Goal: Communication & Community: Connect with others

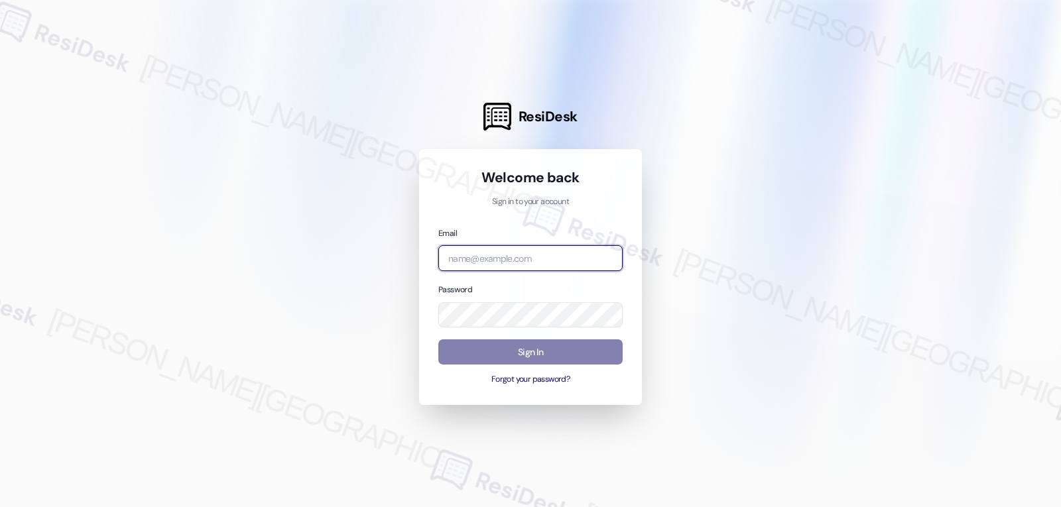
click at [571, 262] on input "email" at bounding box center [530, 258] width 184 height 26
paste input "[EMAIL_ADDRESS][DOMAIN_NAME]"
type input "[EMAIL_ADDRESS][DOMAIN_NAME]"
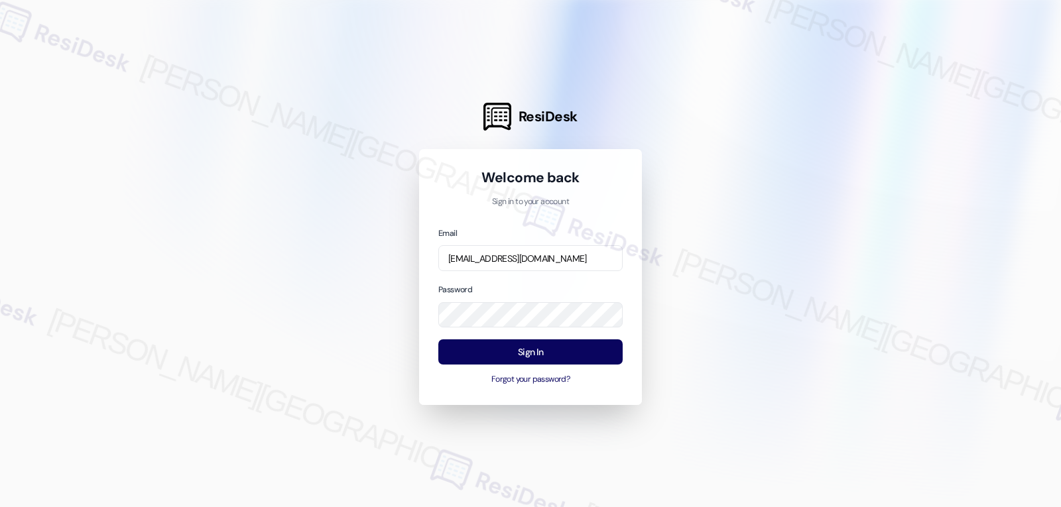
click at [491, 287] on div "Password" at bounding box center [530, 305] width 184 height 45
click at [529, 348] on button "Sign In" at bounding box center [530, 353] width 184 height 26
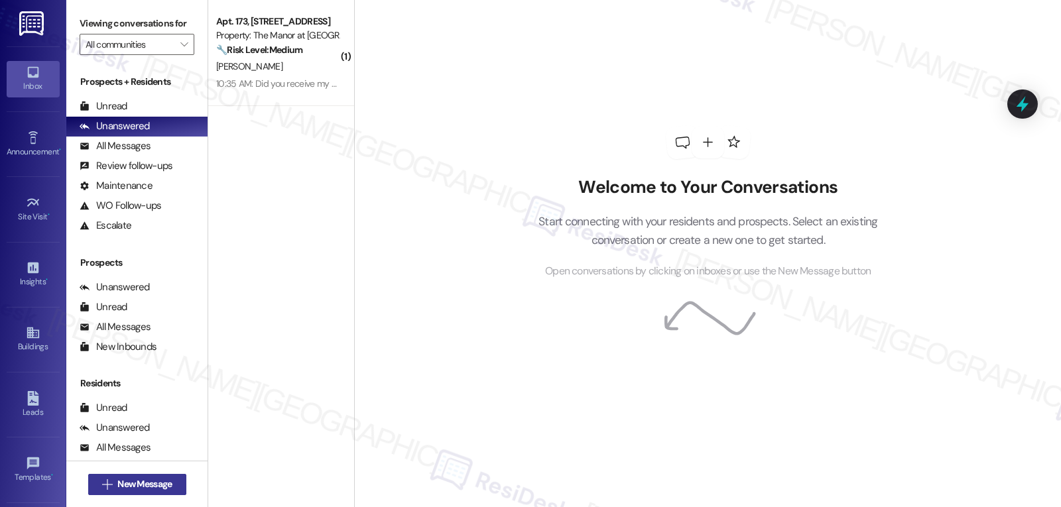
click at [146, 482] on span "New Message" at bounding box center [144, 485] width 54 height 14
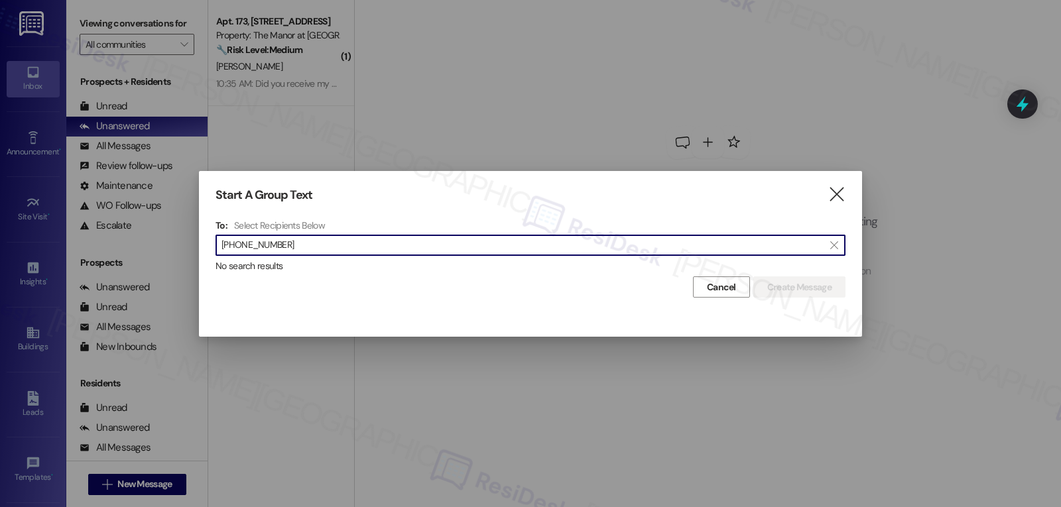
type input "[PHONE_NUMBER]"
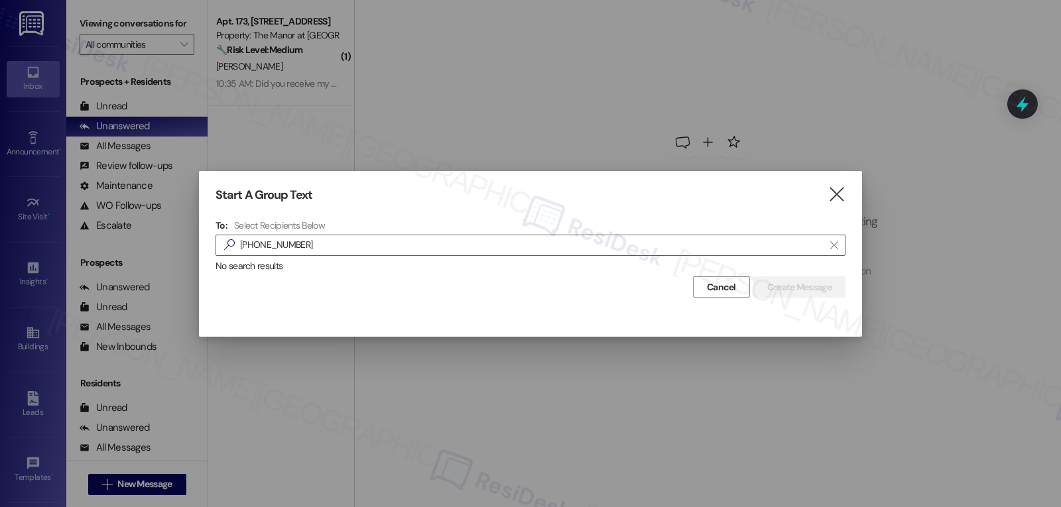
click at [437, 283] on div "Cancel Create Message" at bounding box center [531, 285] width 630 height 25
click at [840, 200] on icon "" at bounding box center [837, 195] width 18 height 14
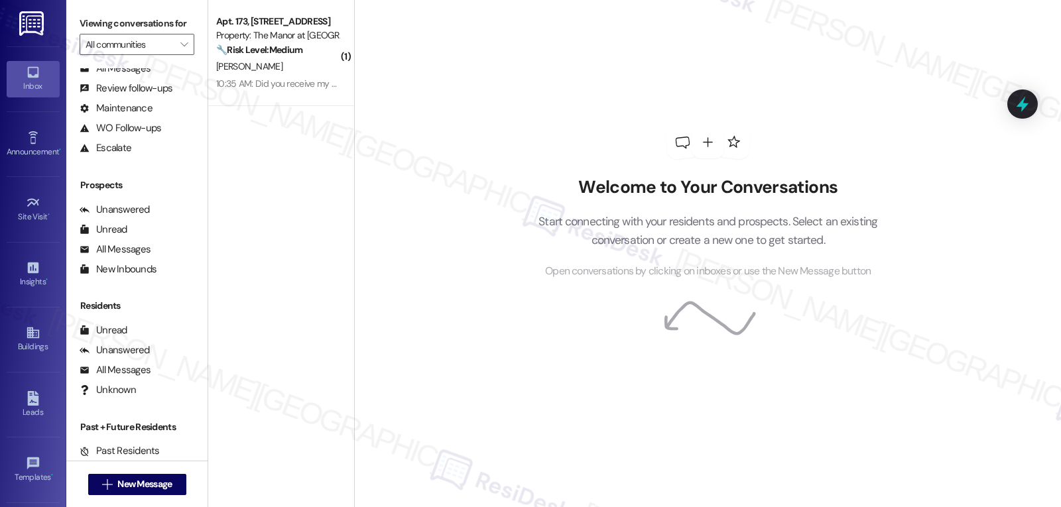
scroll to position [105, 0]
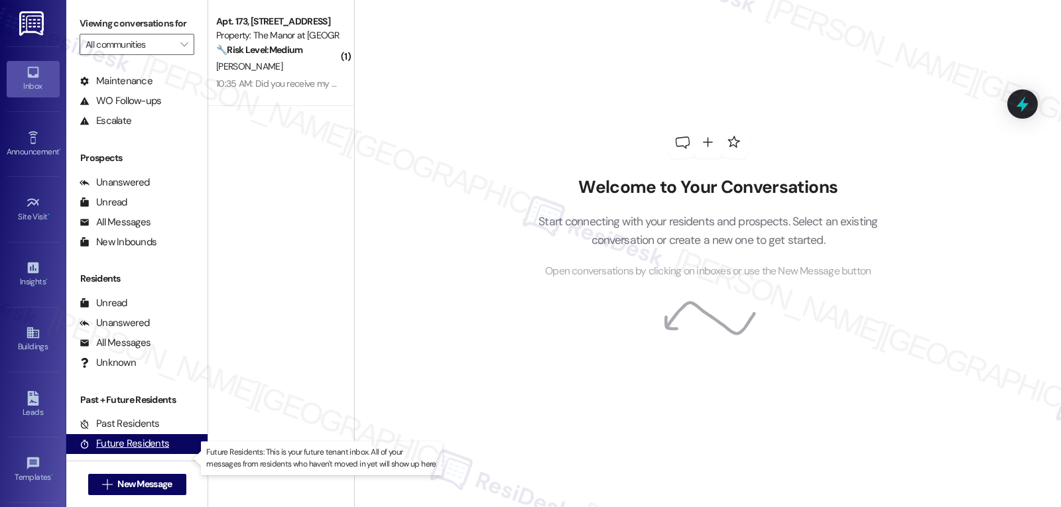
click at [142, 451] on div "Future Residents" at bounding box center [125, 444] width 90 height 14
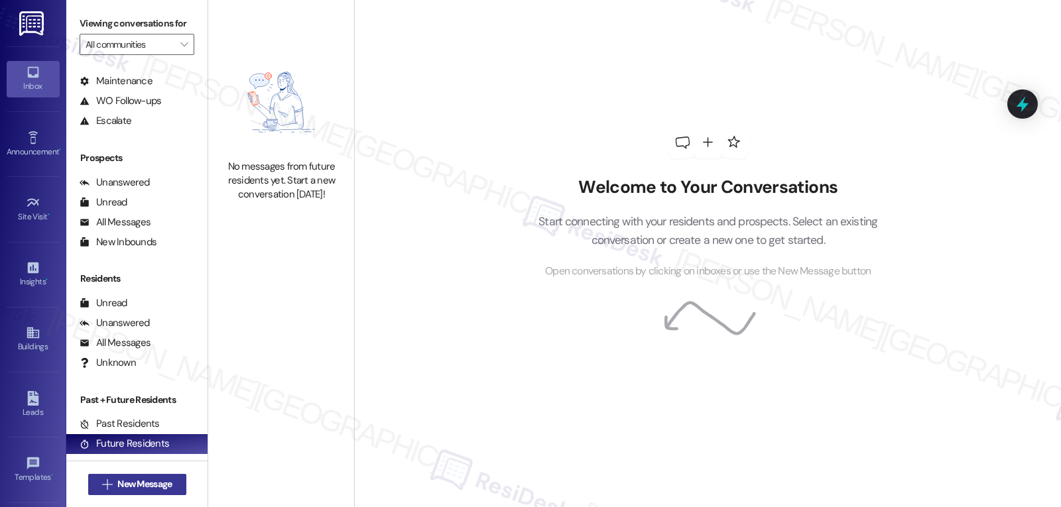
click at [169, 482] on span "New Message" at bounding box center [145, 485] width 60 height 14
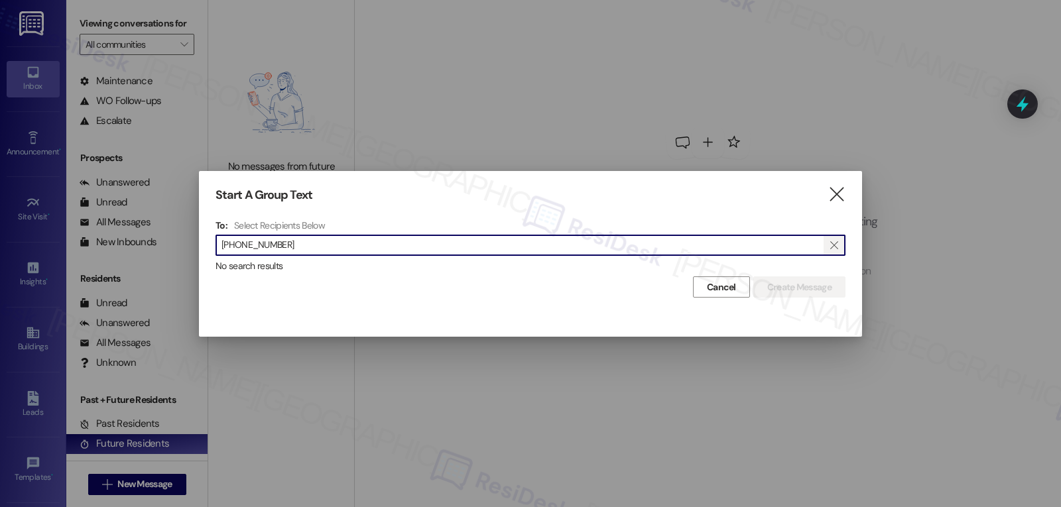
type input "[PHONE_NUMBER]"
click at [836, 243] on icon "" at bounding box center [834, 245] width 7 height 11
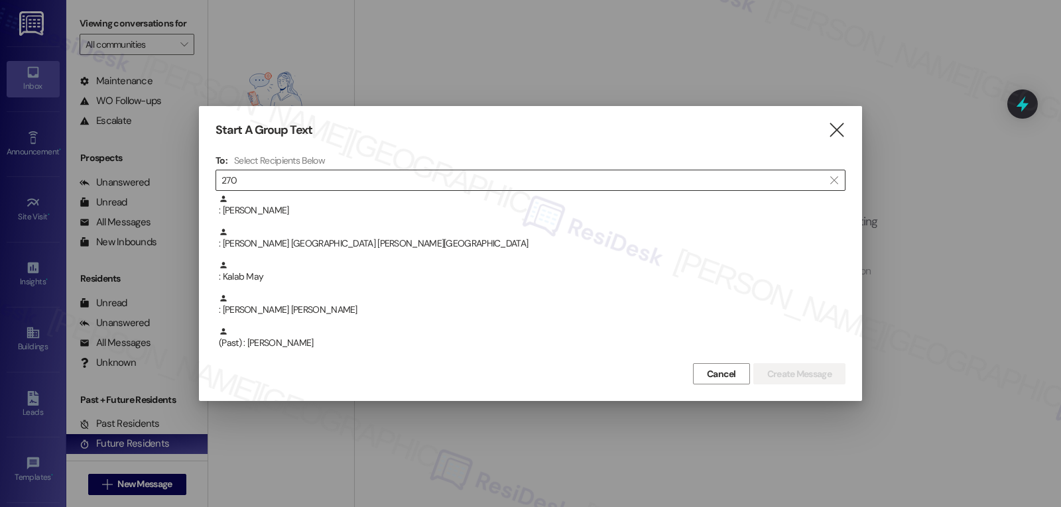
click at [413, 175] on input "270" at bounding box center [523, 180] width 602 height 19
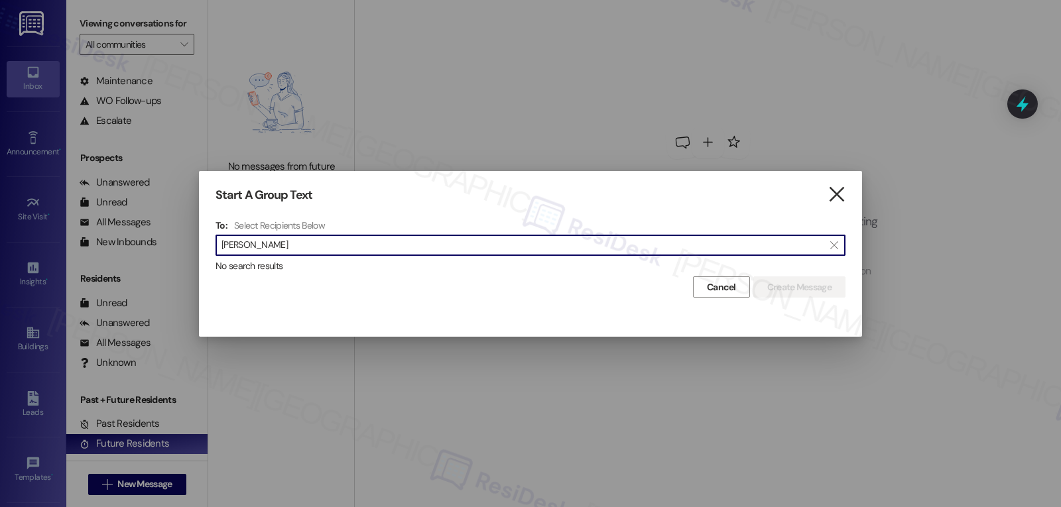
type input "[PERSON_NAME]"
click at [837, 192] on icon "" at bounding box center [837, 195] width 18 height 14
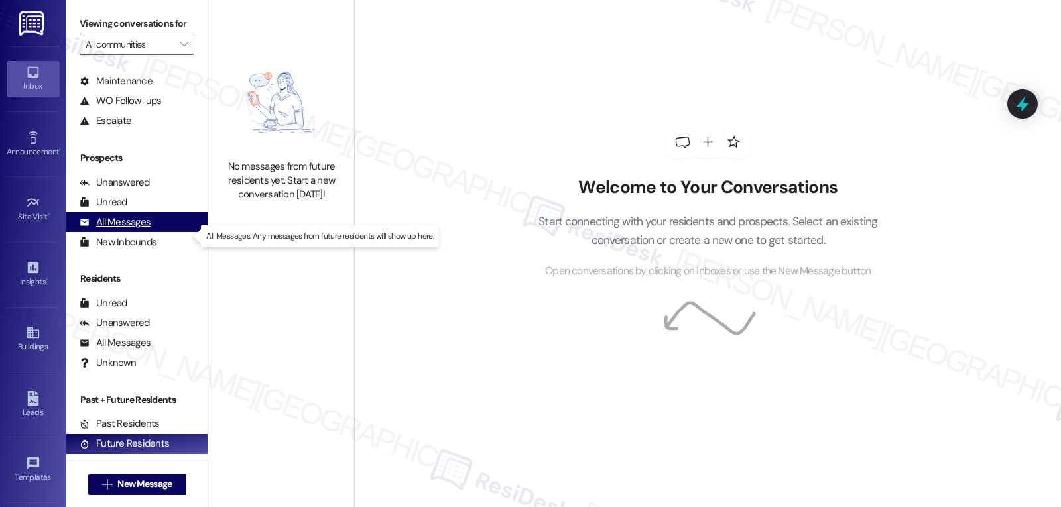
click at [127, 230] on div "All Messages" at bounding box center [115, 223] width 71 height 14
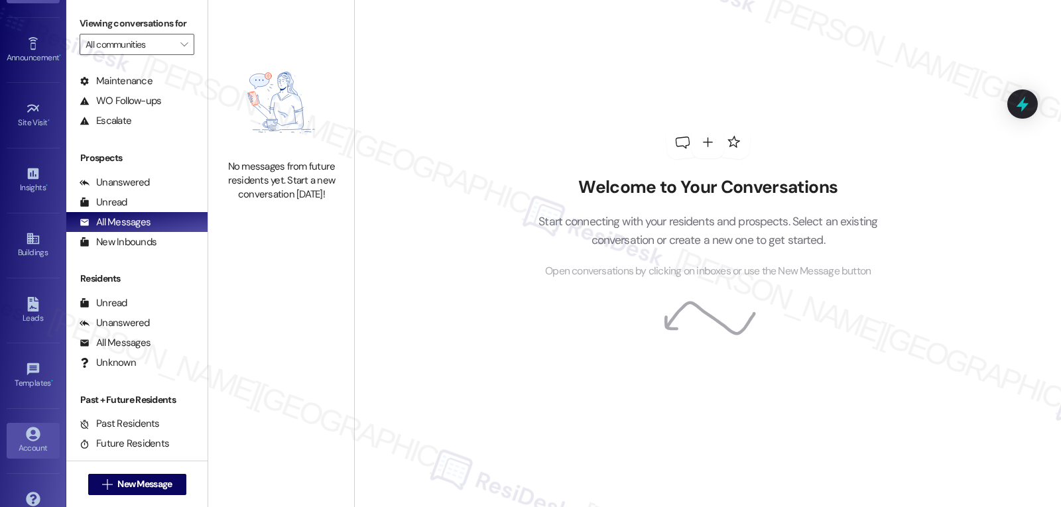
scroll to position [125, 0]
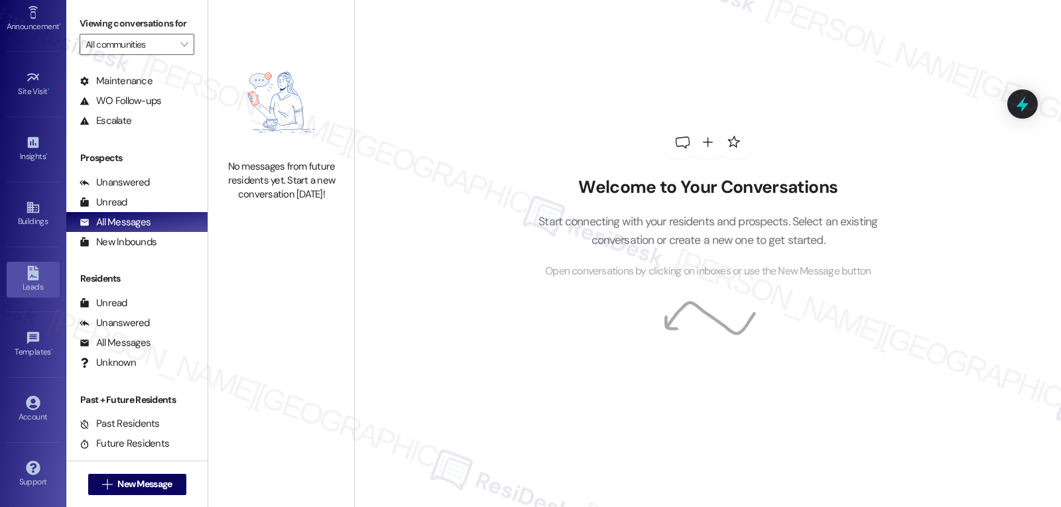
click at [30, 287] on div "Leads" at bounding box center [33, 287] width 66 height 13
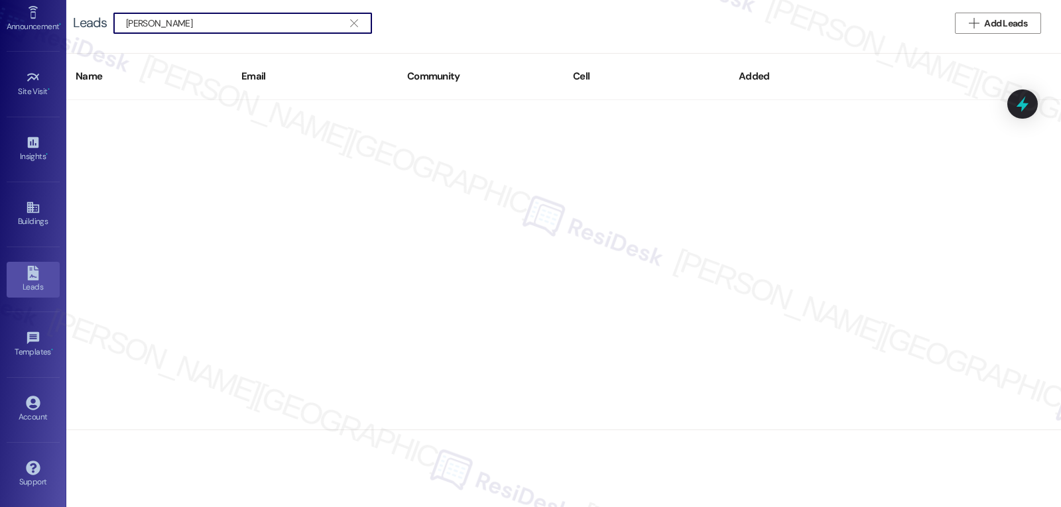
type input "[PERSON_NAME]"
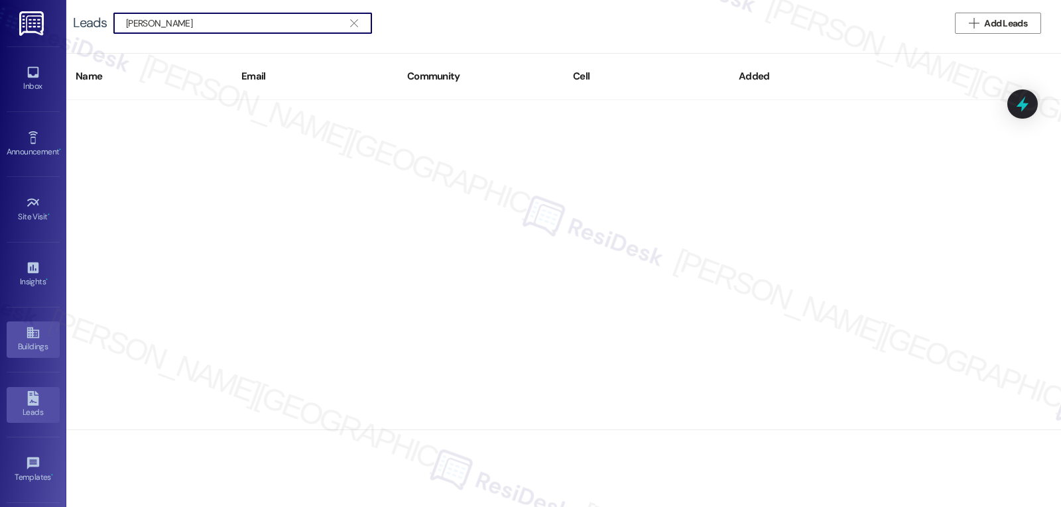
click at [13, 351] on div "Buildings" at bounding box center [33, 346] width 66 height 13
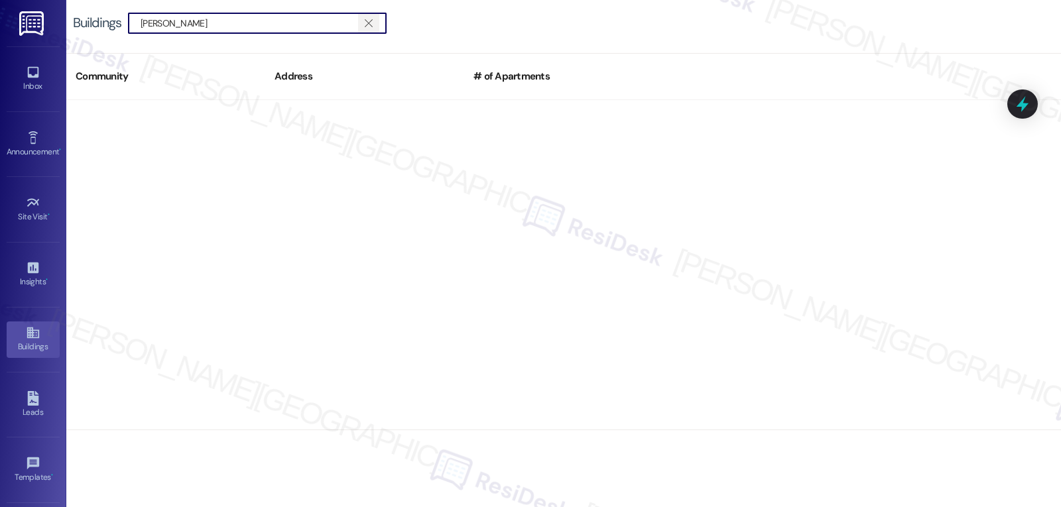
type input "[PERSON_NAME]"
click at [370, 27] on icon "" at bounding box center [368, 23] width 7 height 11
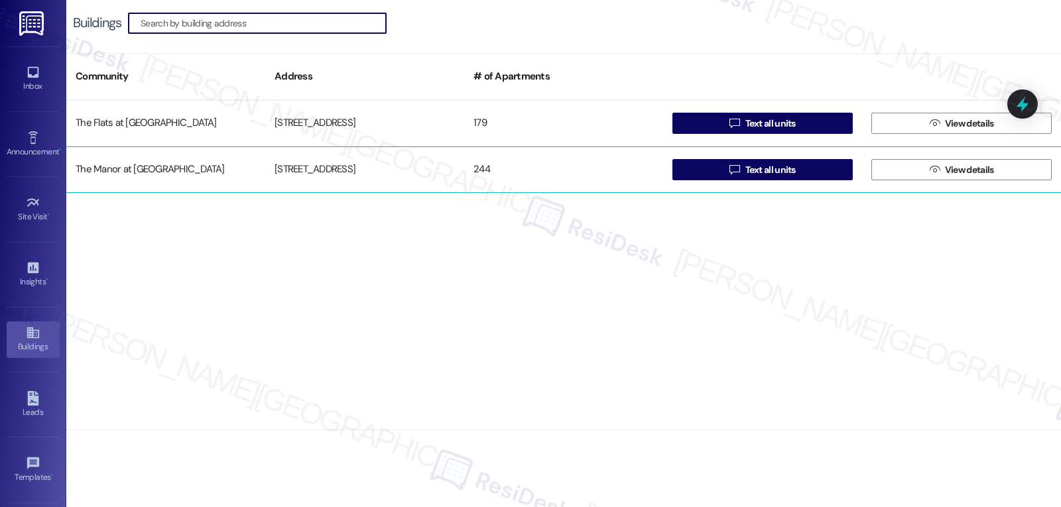
click at [168, 180] on div "The Manor at [GEOGRAPHIC_DATA]" at bounding box center [165, 170] width 199 height 27
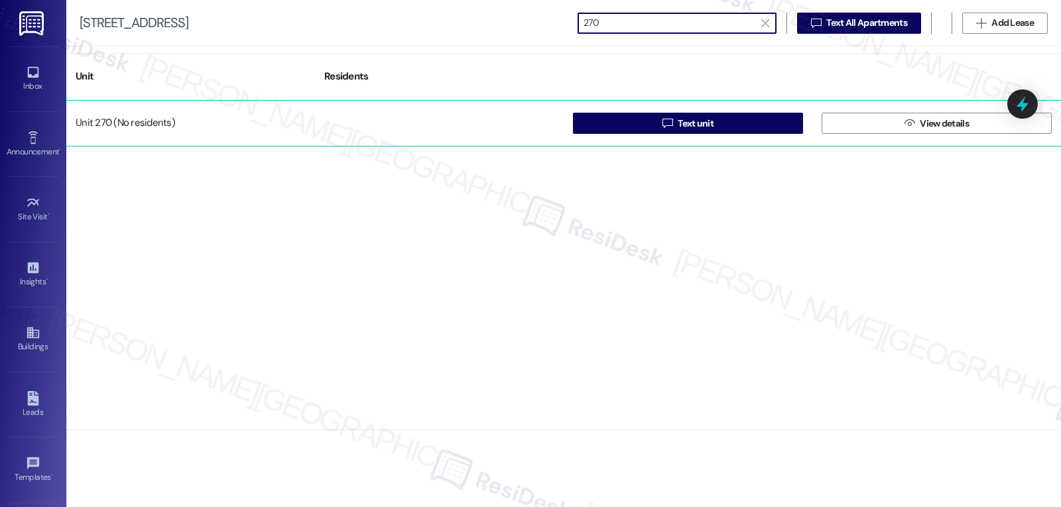
type input "270"
click at [147, 135] on div "Unit 270 (No residents)" at bounding box center [190, 123] width 249 height 27
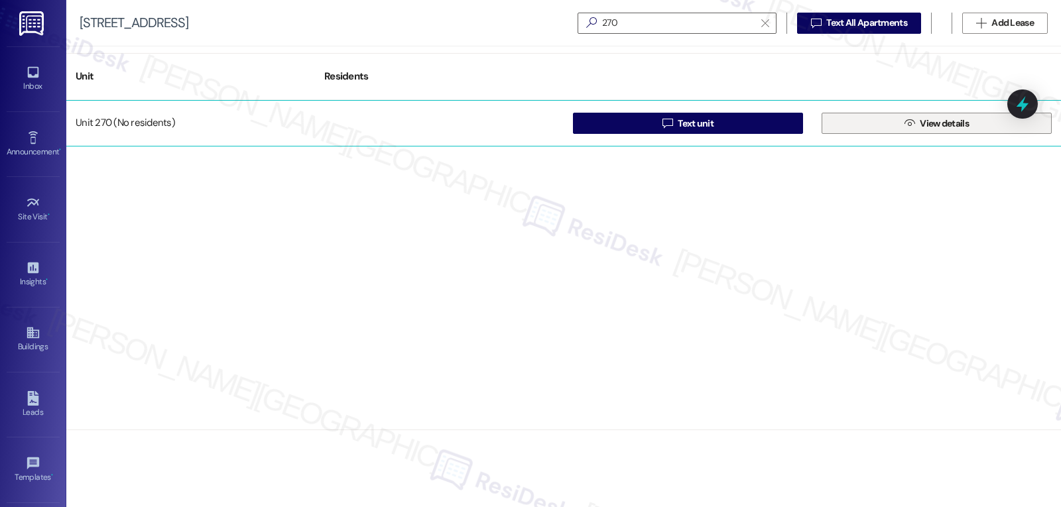
click at [900, 131] on button " View details" at bounding box center [937, 123] width 230 height 21
